Goal: Task Accomplishment & Management: Use online tool/utility

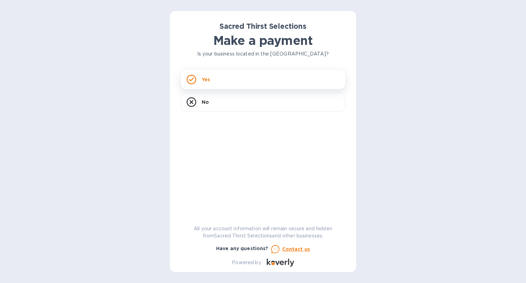
click at [278, 75] on div "Yes" at bounding box center [263, 79] width 164 height 19
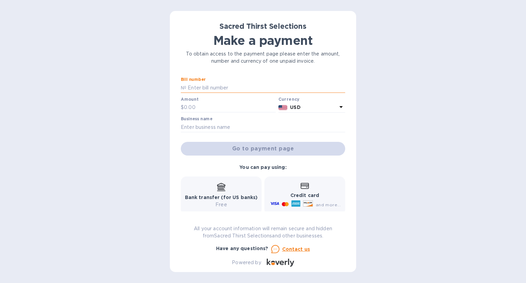
click at [214, 91] on input "text" at bounding box center [265, 87] width 159 height 10
type input "52907"
click at [207, 102] on input "text" at bounding box center [230, 107] width 92 height 10
type input "3,418.50"
click at [211, 126] on input "text" at bounding box center [263, 127] width 164 height 10
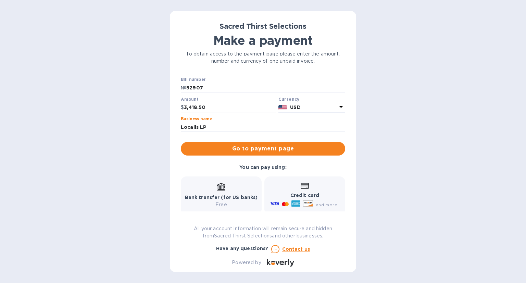
type input "Localis LP"
click at [324, 163] on div "You can pay using: Bank transfer (for US banks) Free Credit card and more... Pa…" at bounding box center [263, 210] width 170 height 98
click at [307, 150] on span "Go to payment page" at bounding box center [262, 148] width 153 height 8
